Goal: Check status: Check status

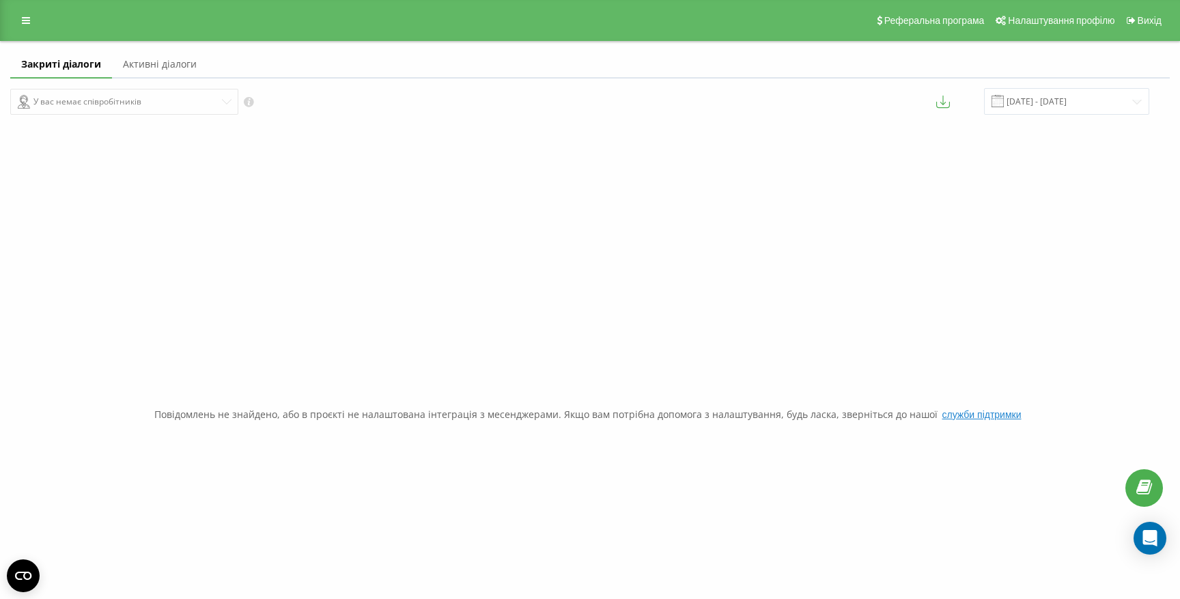
scroll to position [1, 0]
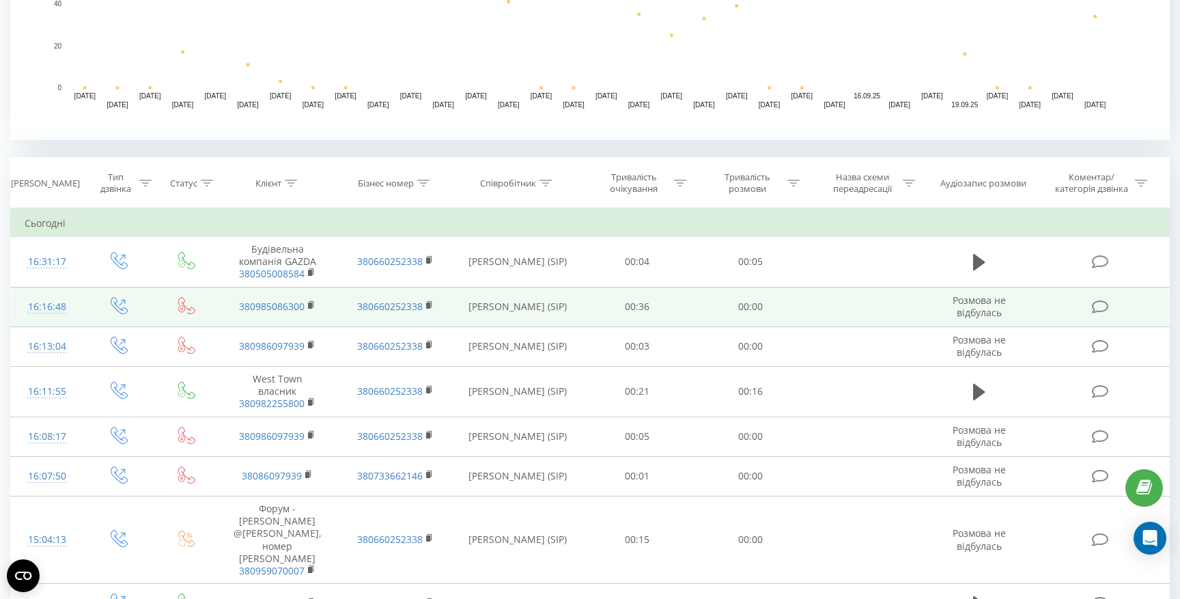
scroll to position [439, 0]
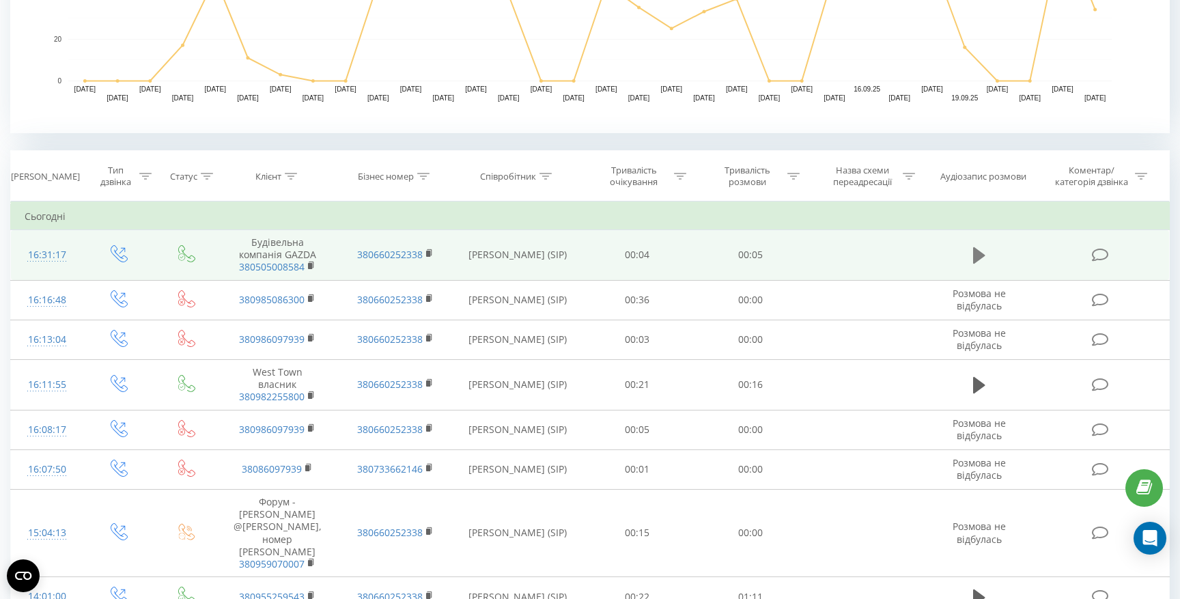
click at [978, 254] on icon at bounding box center [979, 255] width 12 height 16
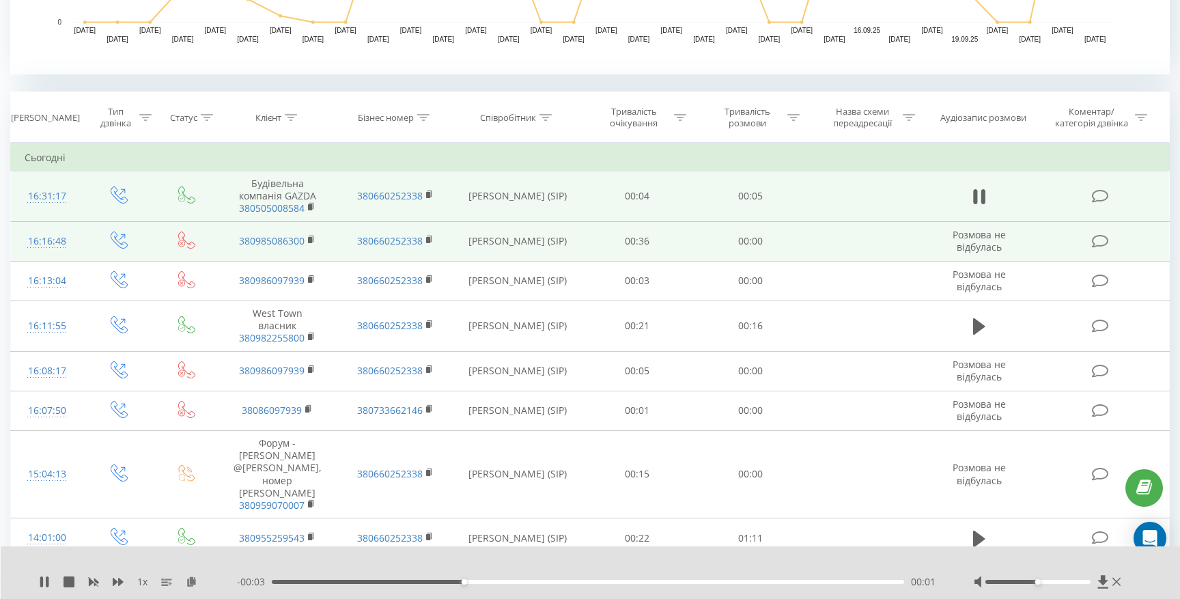
scroll to position [494, 0]
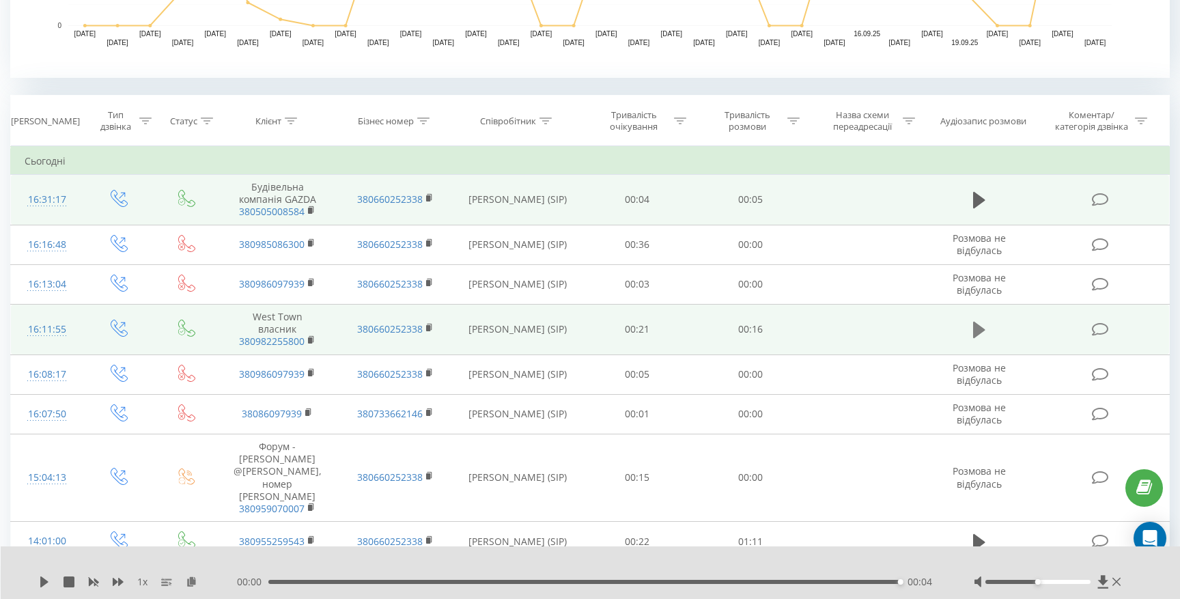
click at [978, 328] on icon at bounding box center [979, 330] width 12 height 16
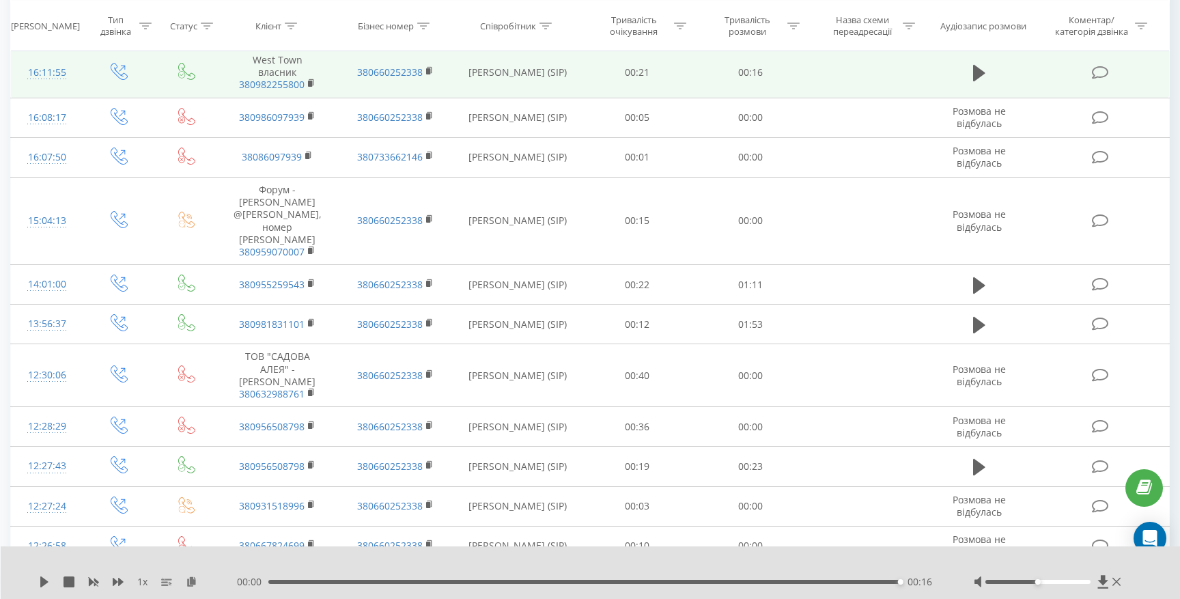
scroll to position [754, 0]
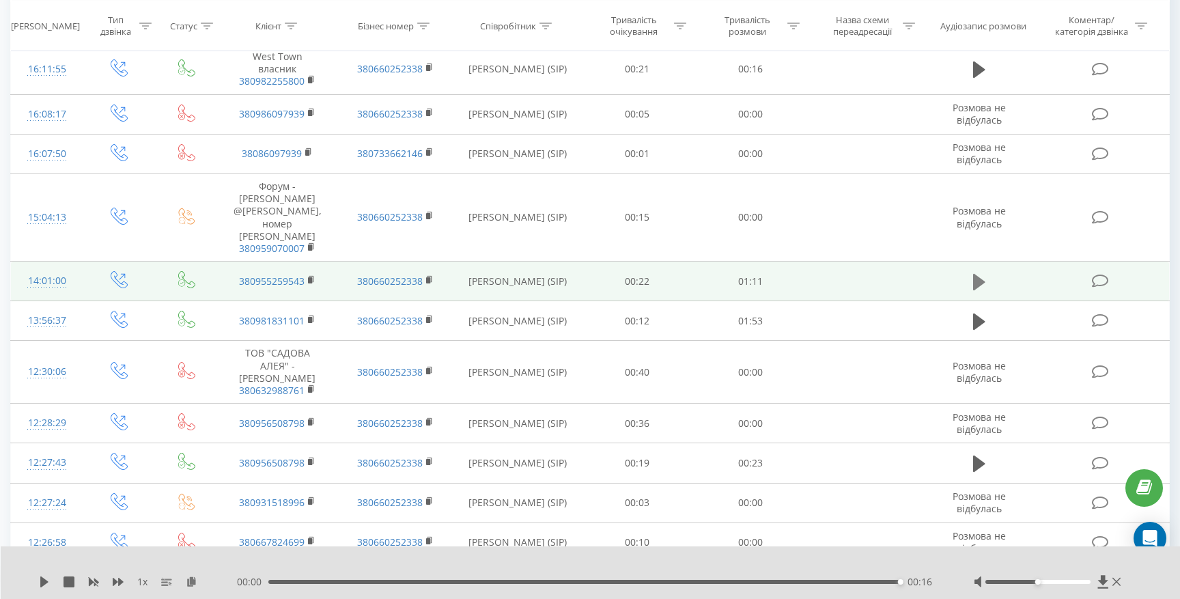
click at [980, 273] on icon at bounding box center [979, 281] width 12 height 16
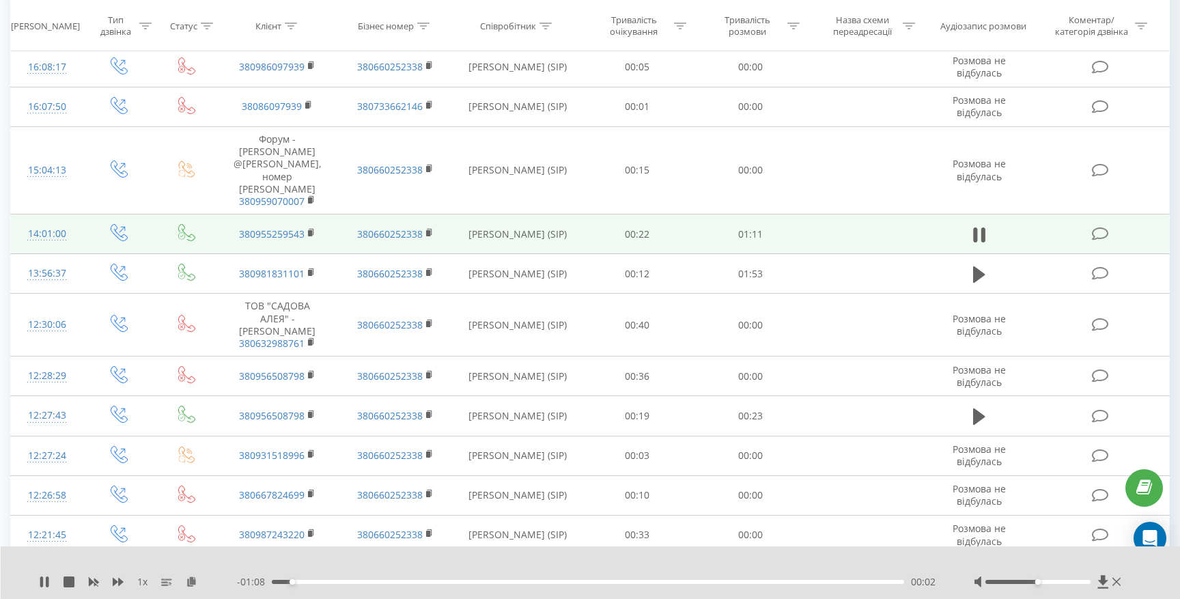
scroll to position [800, 0]
